Goal: Register for event/course

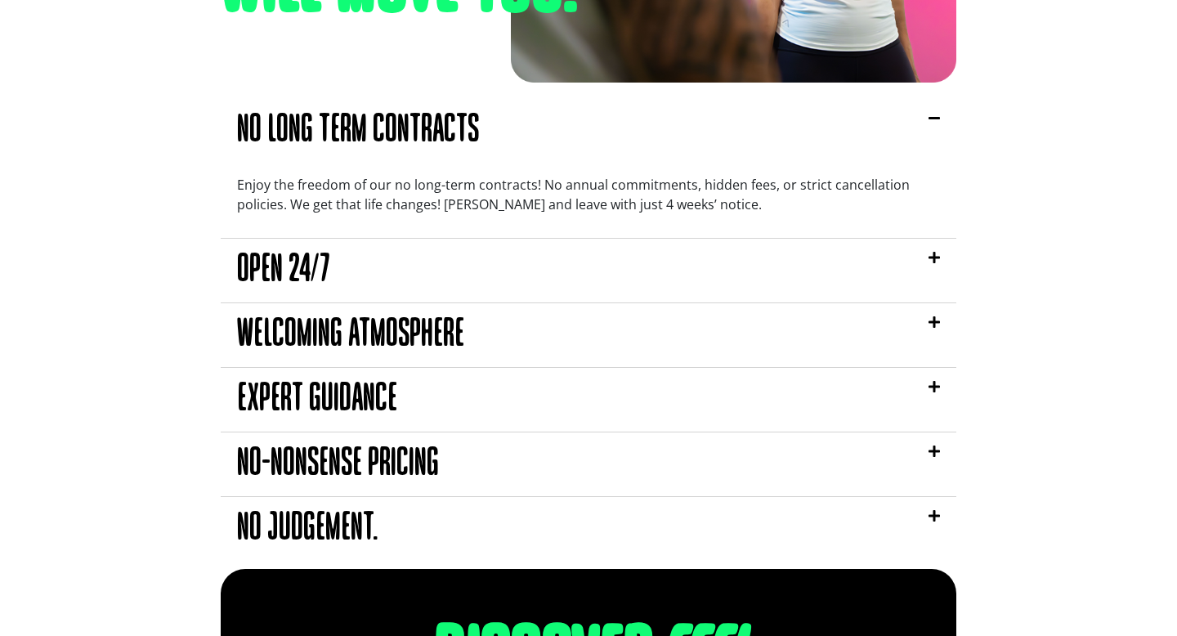
scroll to position [1327, 0]
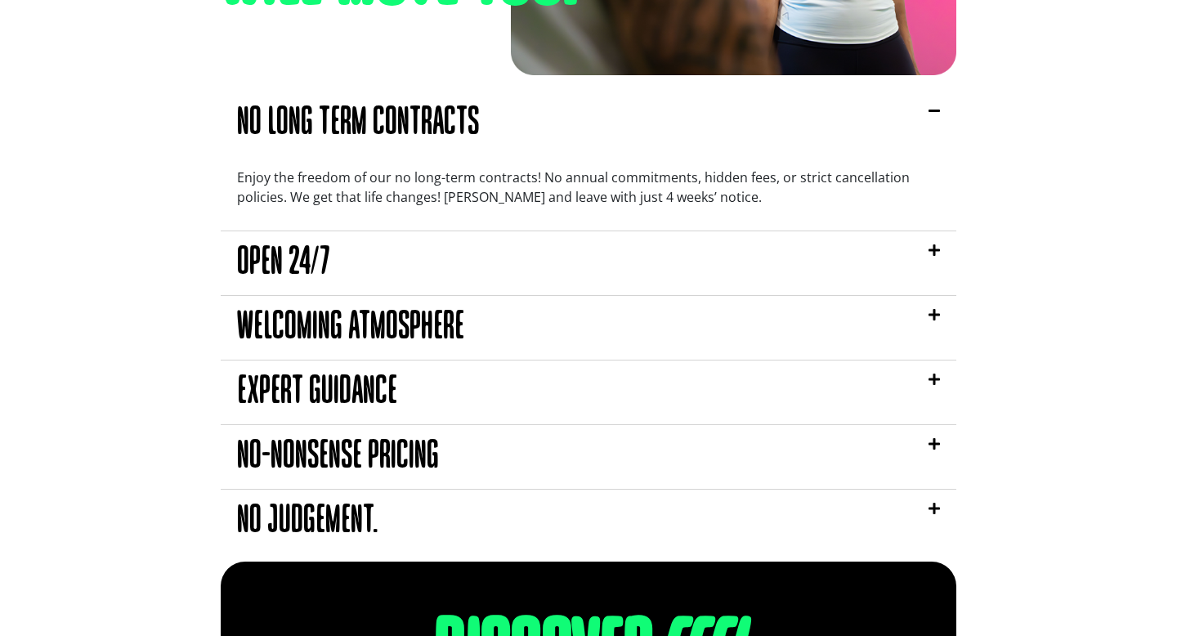
click at [627, 244] on div "Open 24/7" at bounding box center [588, 263] width 735 height 64
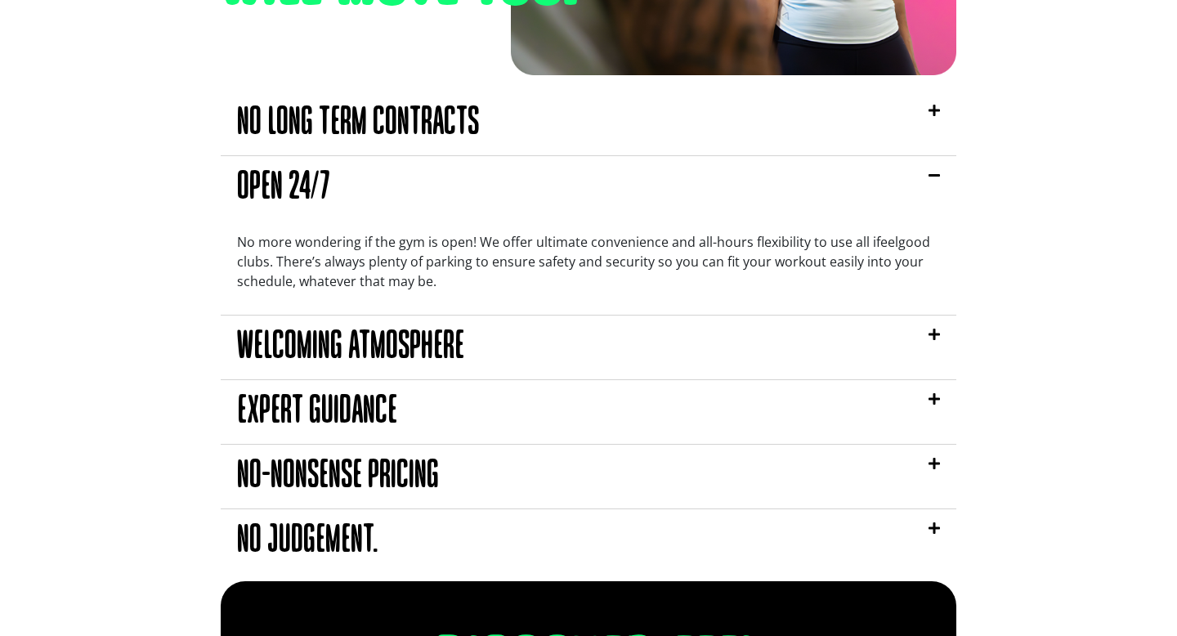
click at [633, 352] on div "Welcoming Atmosphere" at bounding box center [588, 347] width 735 height 64
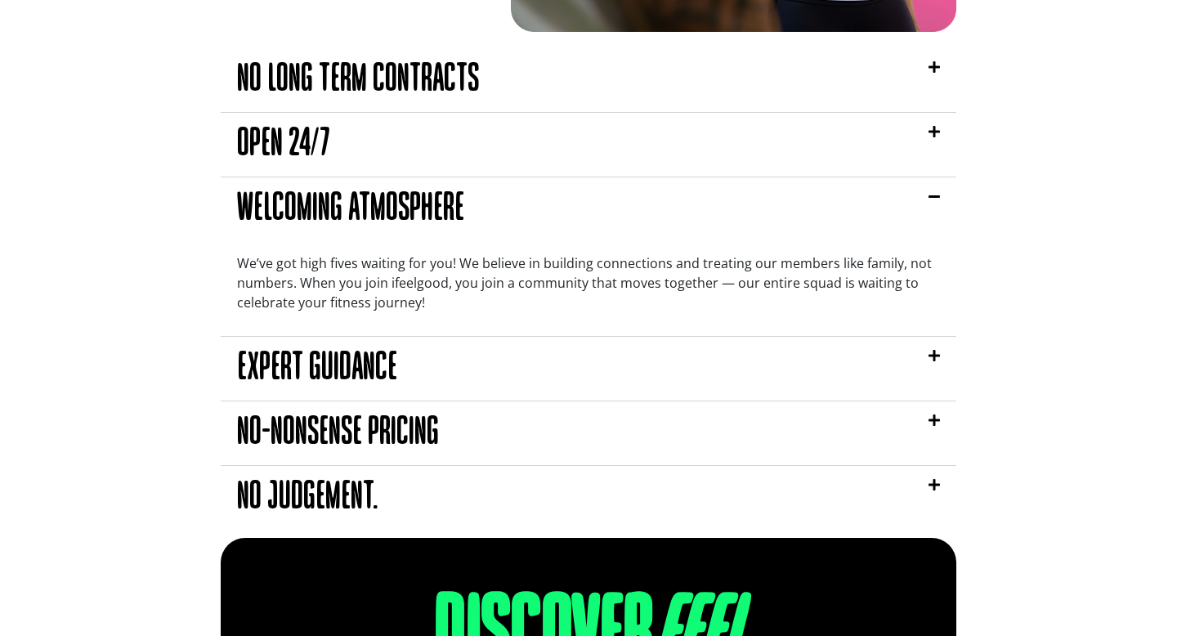
click at [633, 352] on div "Expert Guidance" at bounding box center [588, 369] width 735 height 64
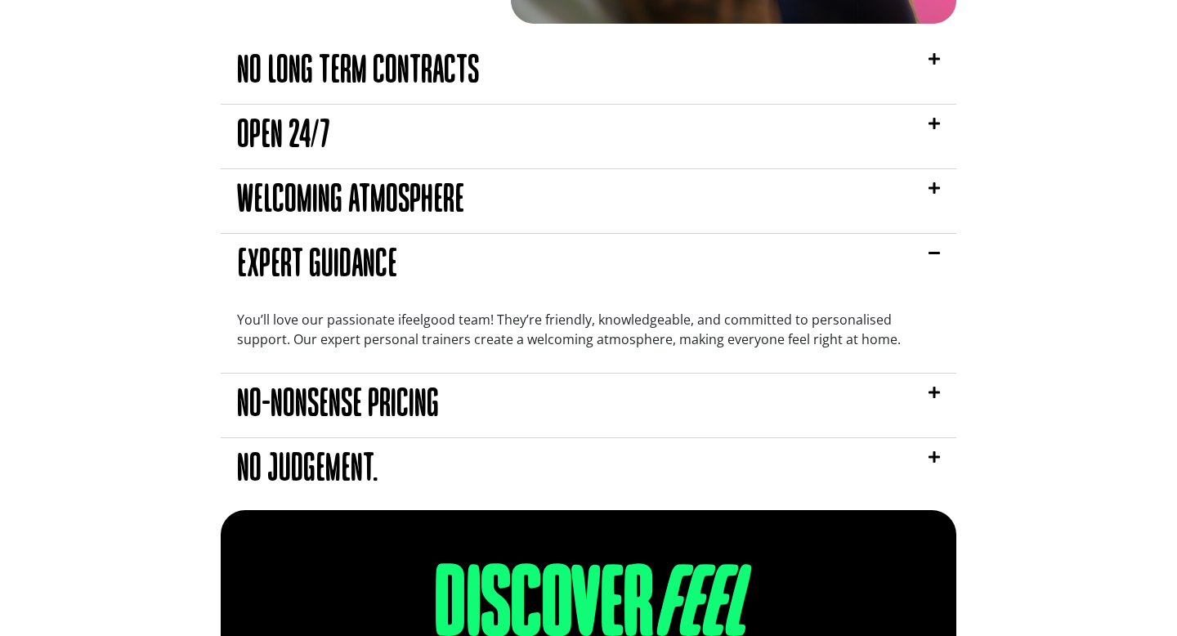
scroll to position [1381, 0]
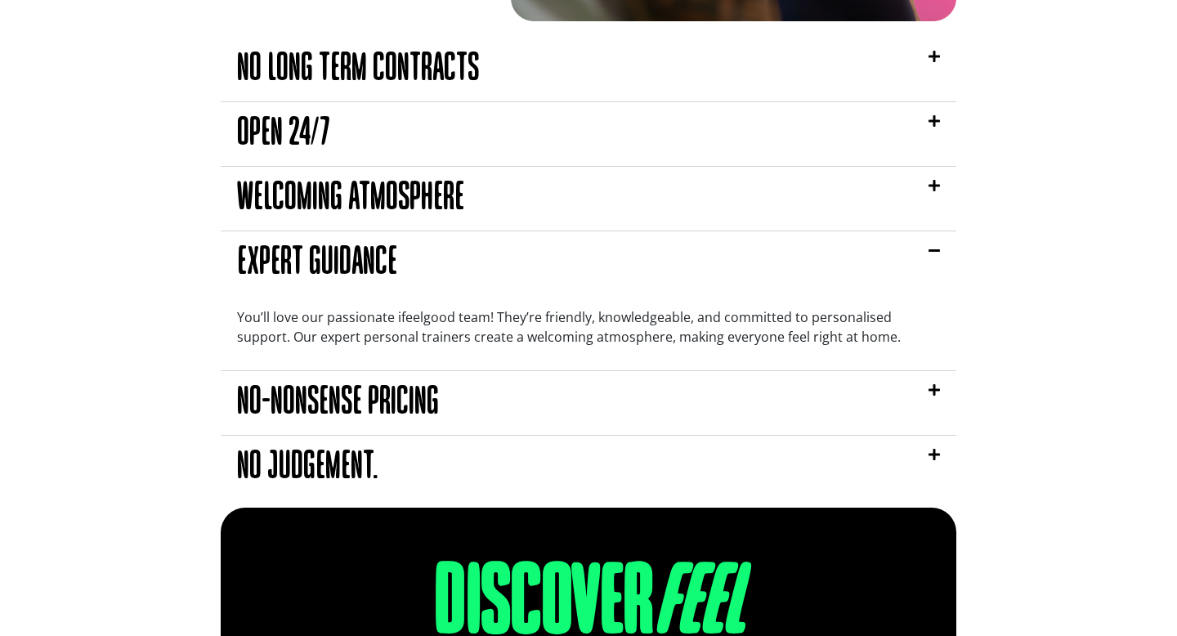
click at [618, 400] on div "No-nonsense pricing" at bounding box center [588, 403] width 735 height 64
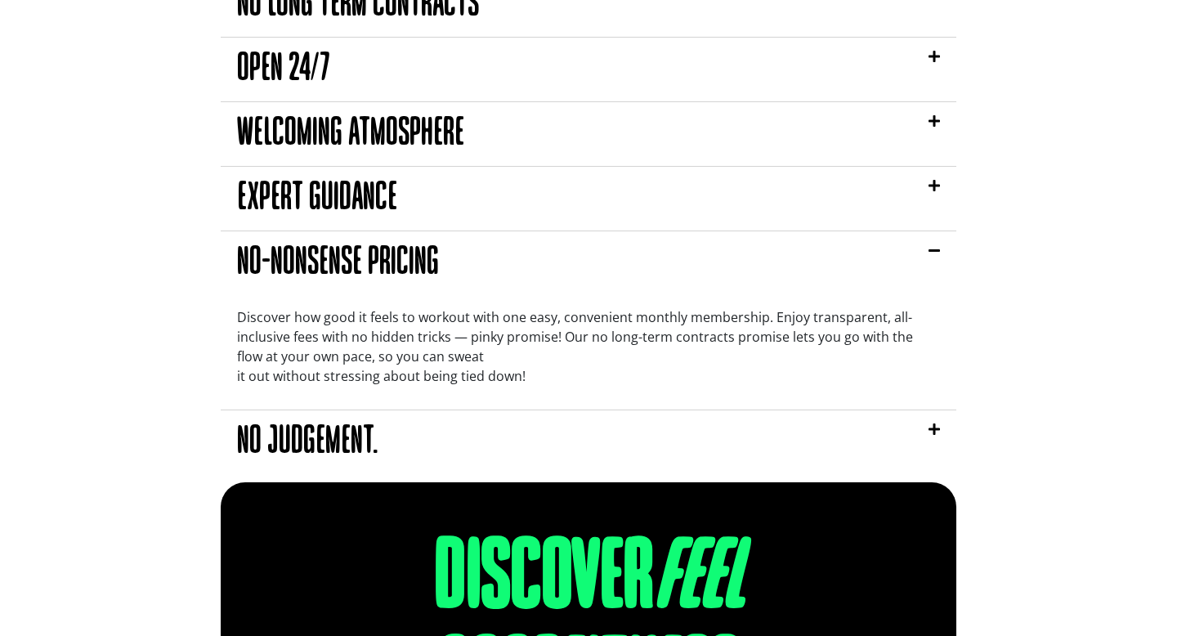
scroll to position [1448, 0]
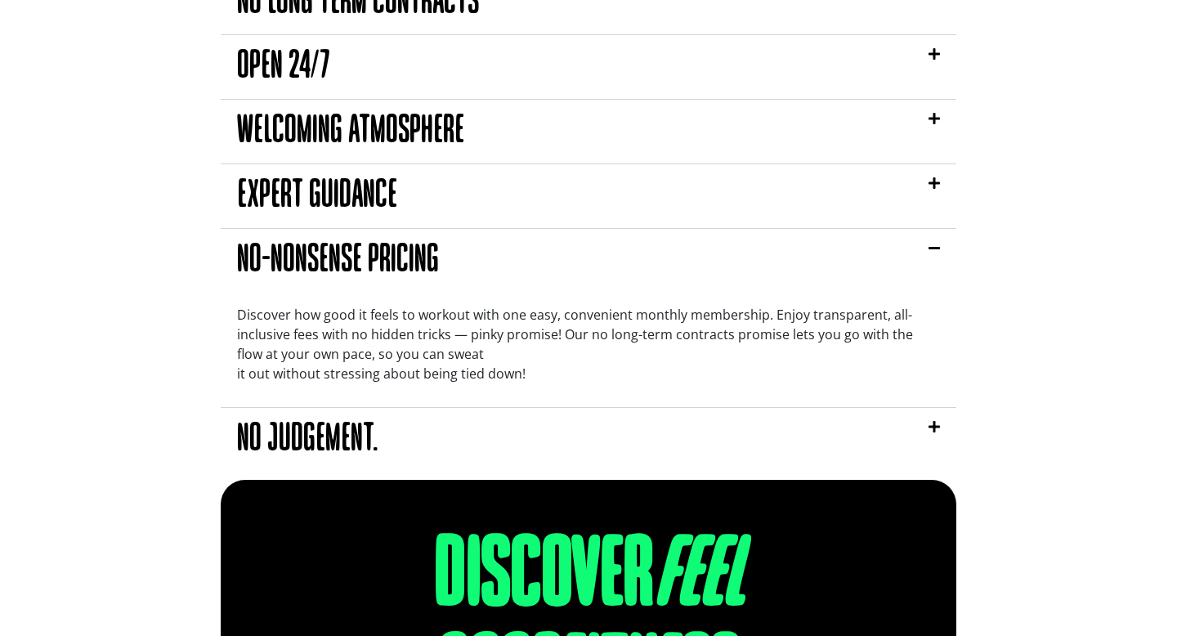
click at [629, 429] on div "No judgement." at bounding box center [588, 440] width 735 height 64
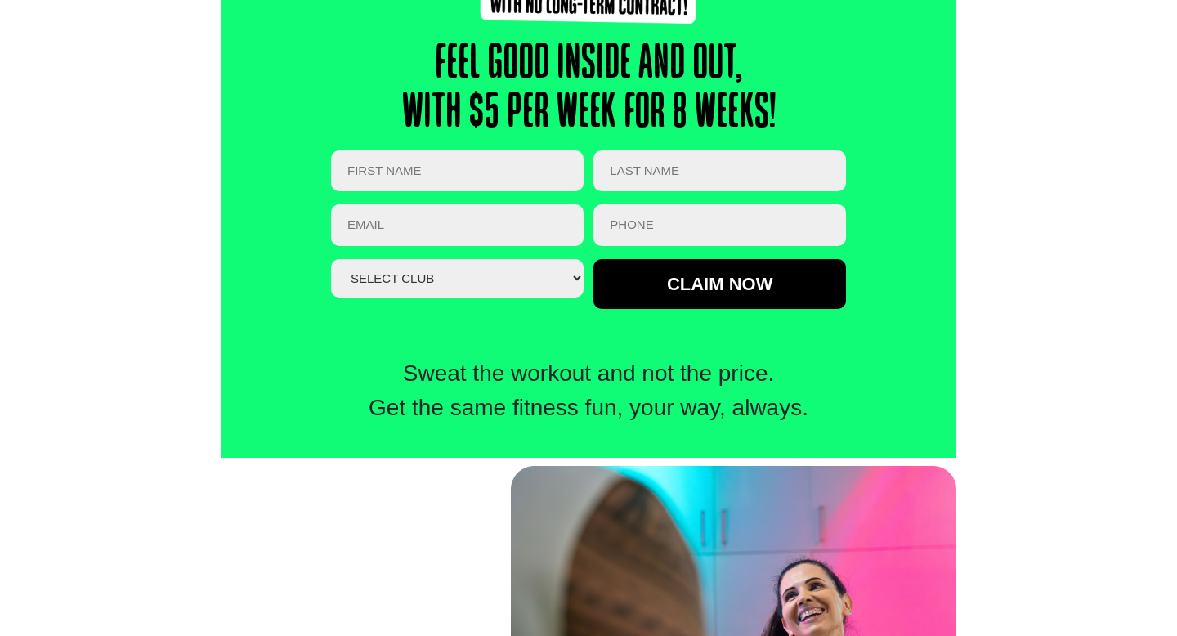
scroll to position [516, 0]
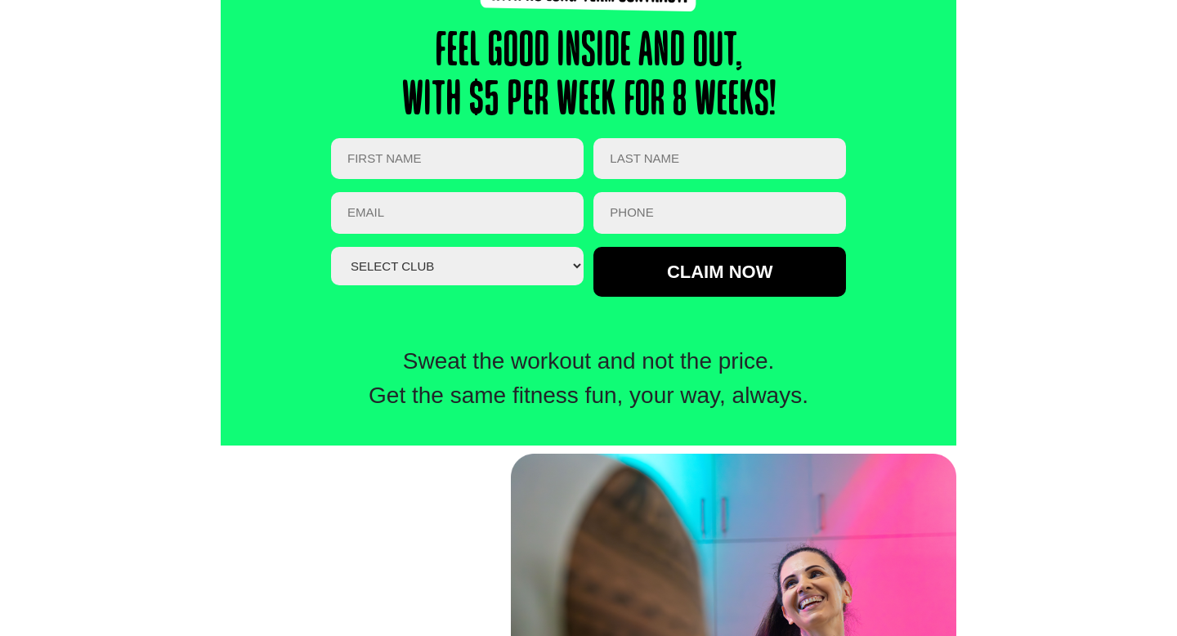
click at [507, 178] on input "First NAME *" at bounding box center [457, 159] width 252 height 42
click at [393, 270] on select "Select club Alexandra Hills Calamvale Coopers Plains Middle Park Oxley Park Rid…" at bounding box center [457, 266] width 252 height 38
select select "Oxley"
click at [331, 247] on select "Select club Alexandra Hills Calamvale Coopers Plains Middle Park Oxley Park Rid…" at bounding box center [457, 266] width 252 height 38
click at [489, 159] on input "First NAME *" at bounding box center [457, 159] width 252 height 42
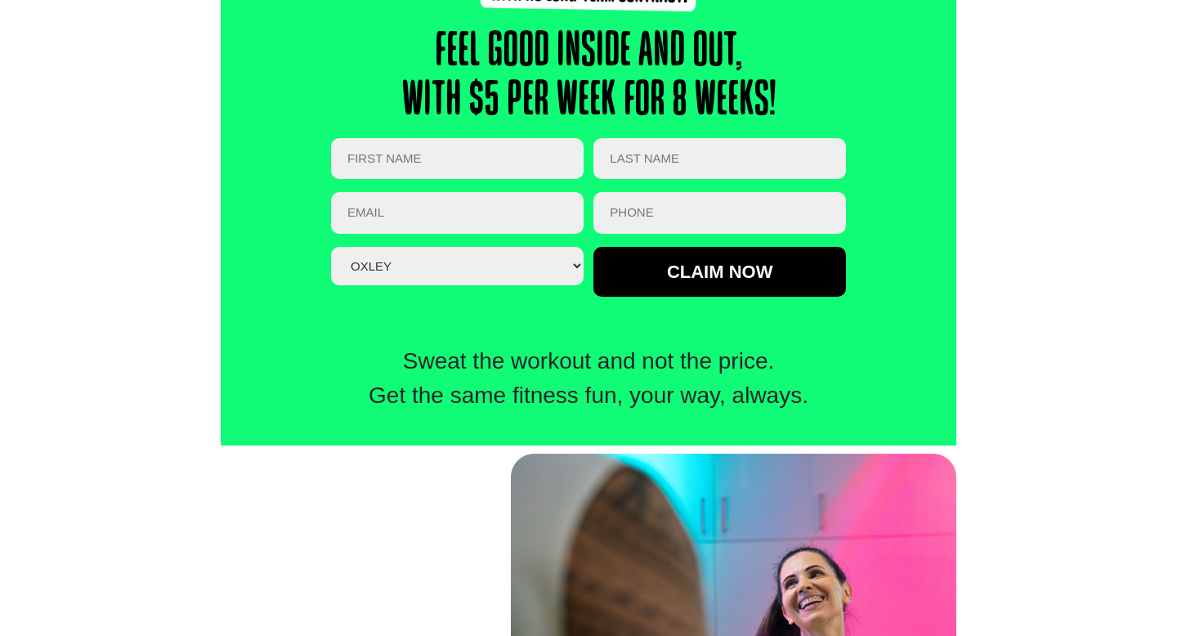
type input "Johanne"
type input "Ramos"
type input "jkgramos@gmail.com"
type input "0449949883"
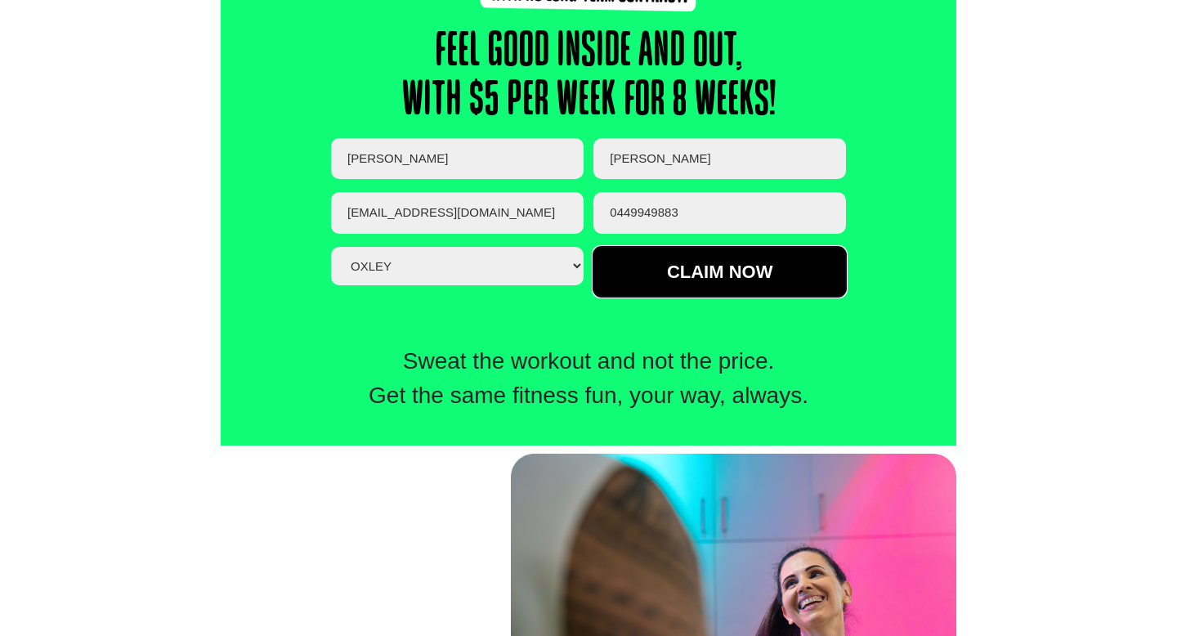
click at [668, 273] on input "Claim now" at bounding box center [719, 272] width 252 height 50
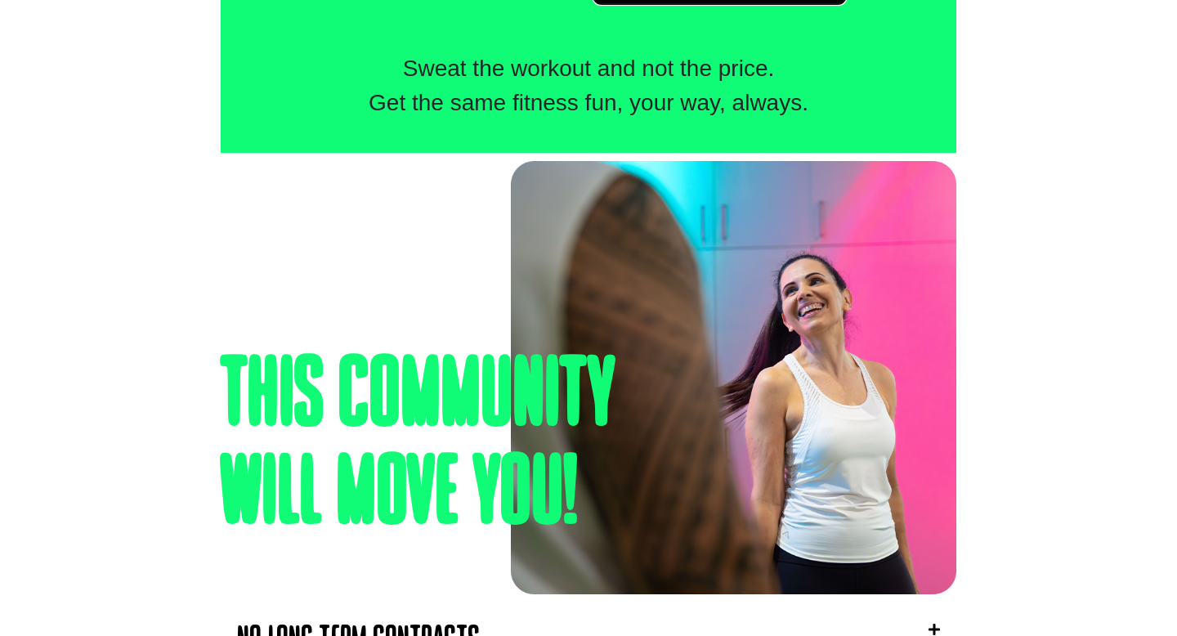
scroll to position [810, 0]
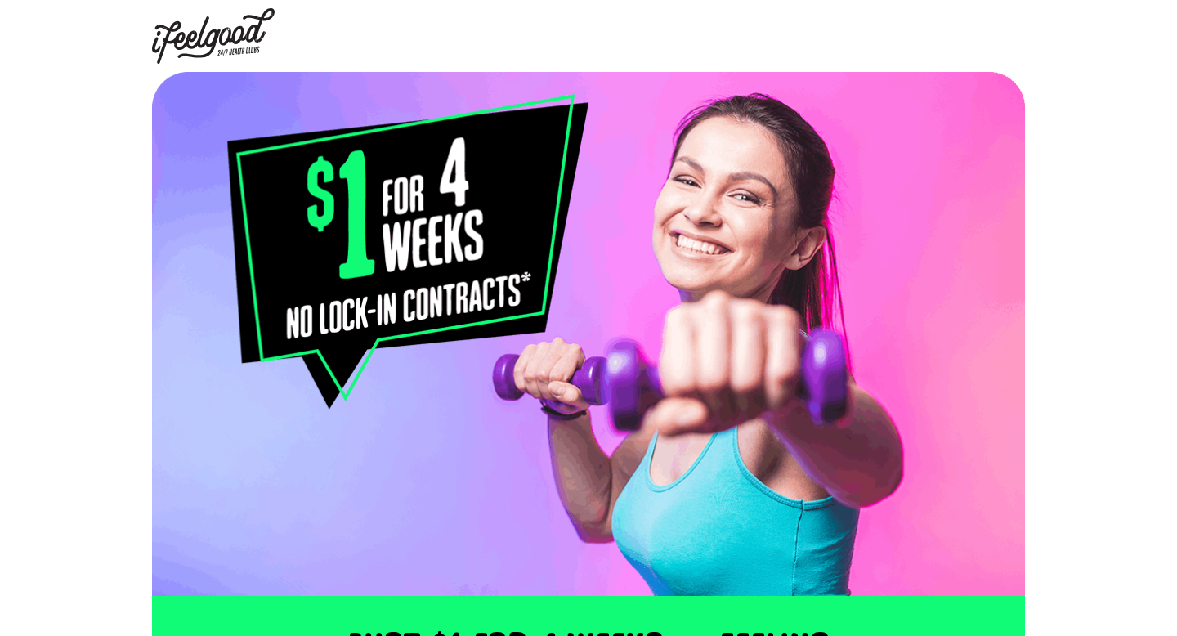
select select "Oxley"
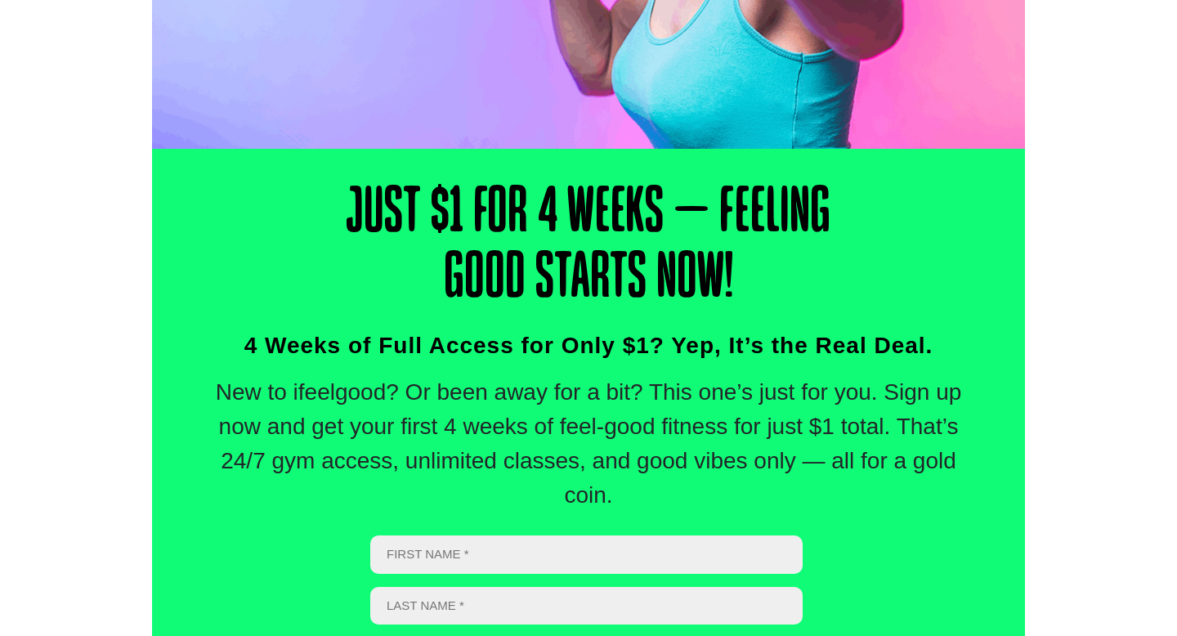
scroll to position [456, 0]
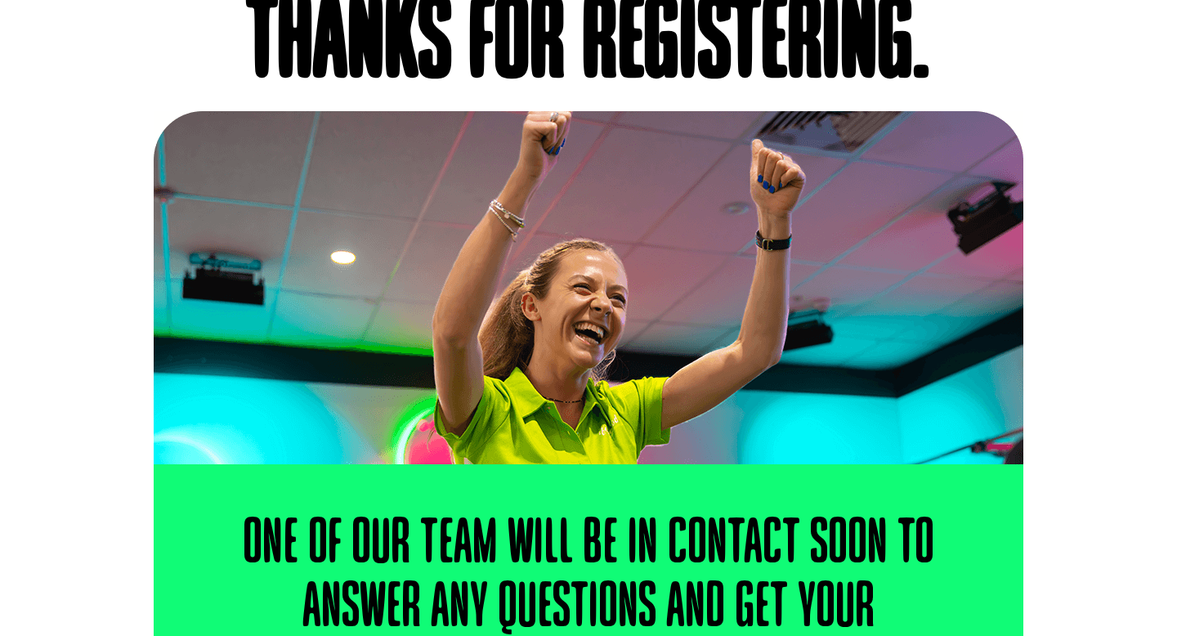
scroll to position [211, 0]
